Goal: Book appointment/travel/reservation

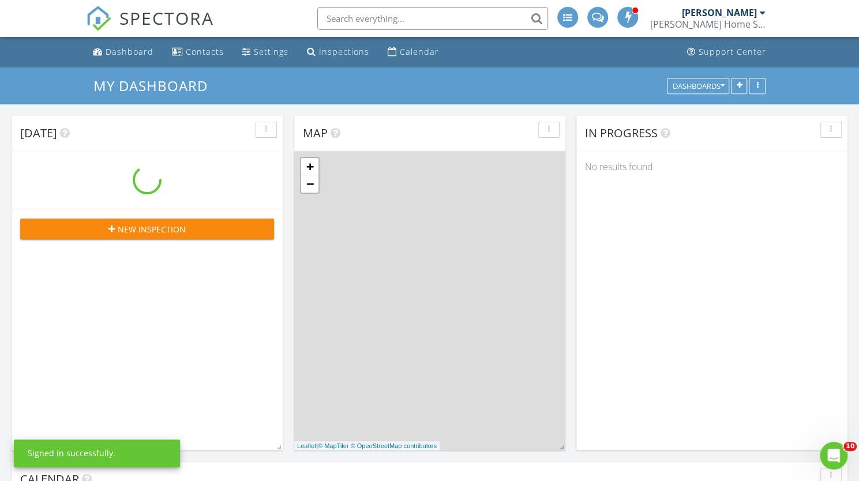
scroll to position [952, 876]
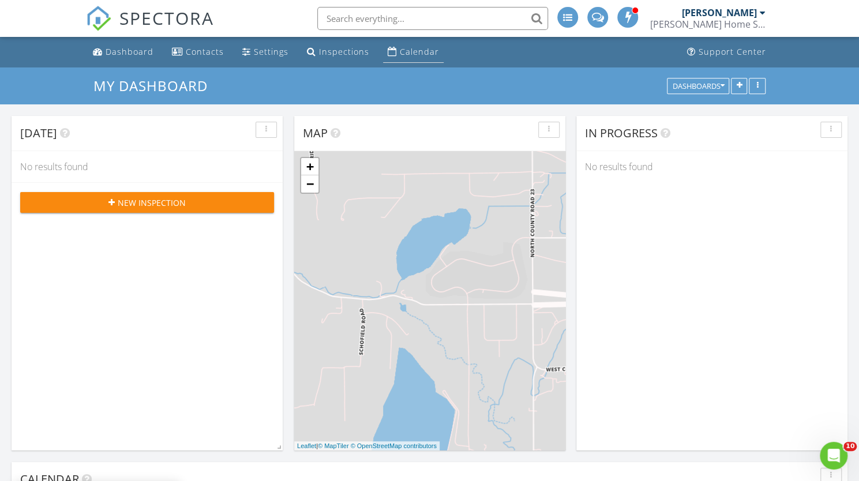
click at [400, 48] on div "Calendar" at bounding box center [419, 51] width 39 height 11
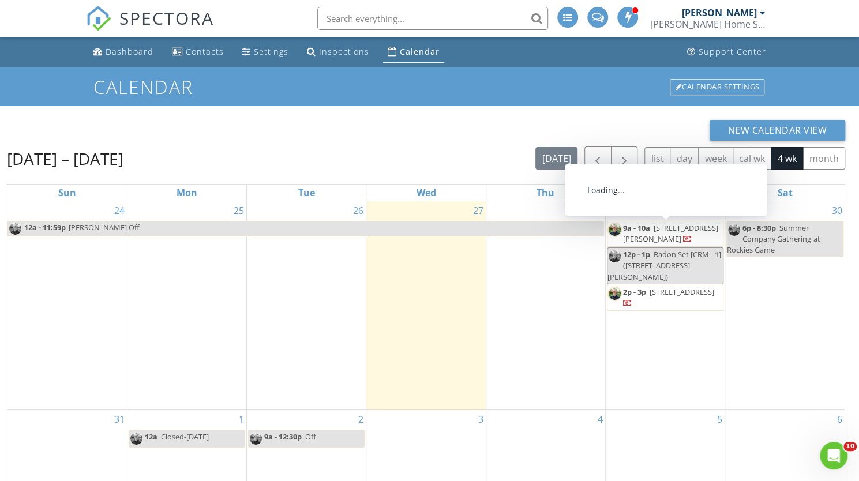
click at [648, 231] on span "9a - 10a" at bounding box center [636, 228] width 27 height 10
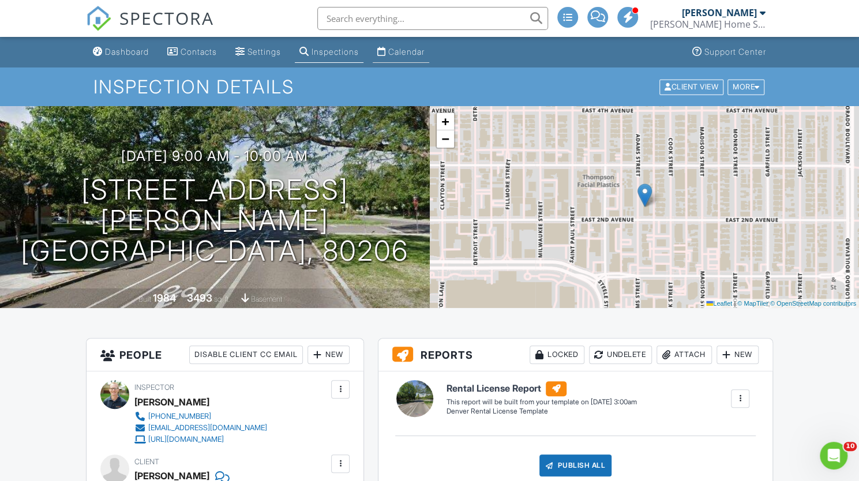
click at [416, 54] on div "Calendar" at bounding box center [406, 52] width 36 height 10
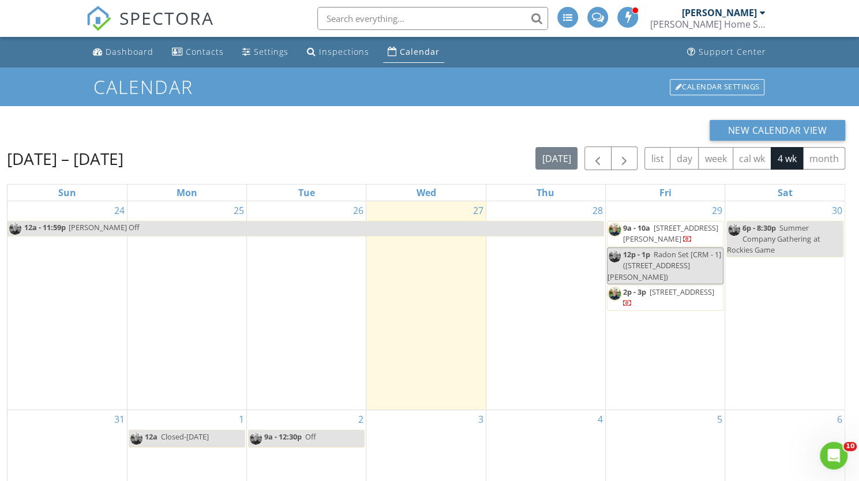
click at [698, 287] on span "[STREET_ADDRESS]" at bounding box center [681, 292] width 65 height 10
